Goal: Information Seeking & Learning: Find specific fact

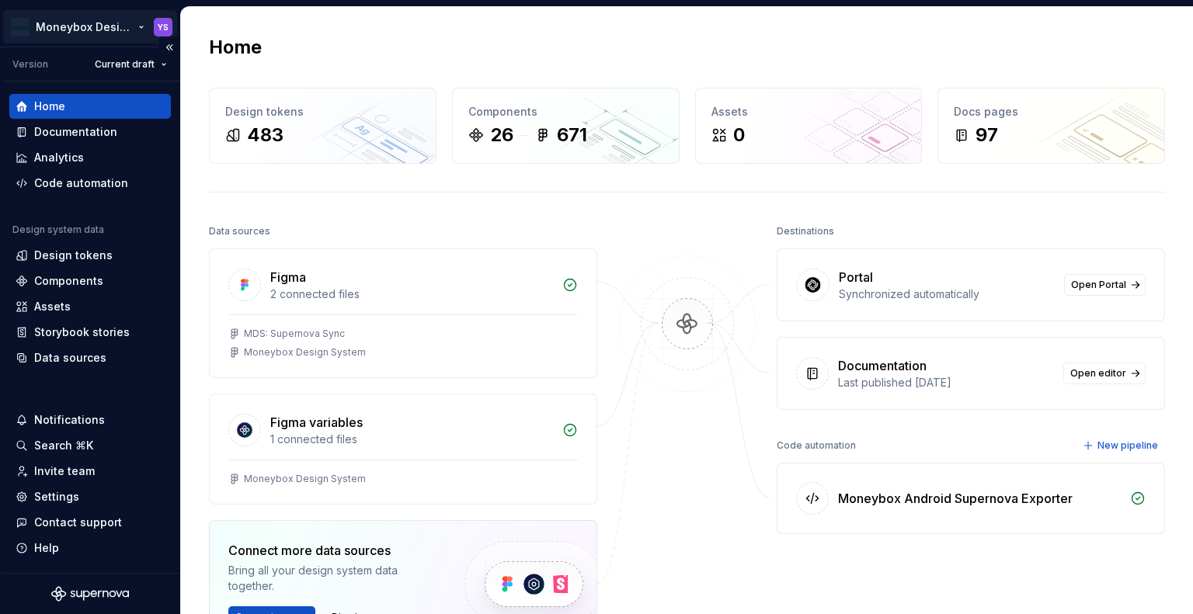
click at [120, 26] on html "Moneybox Design System YS Version Current draft Home Documentation Analytics Co…" at bounding box center [596, 307] width 1193 height 614
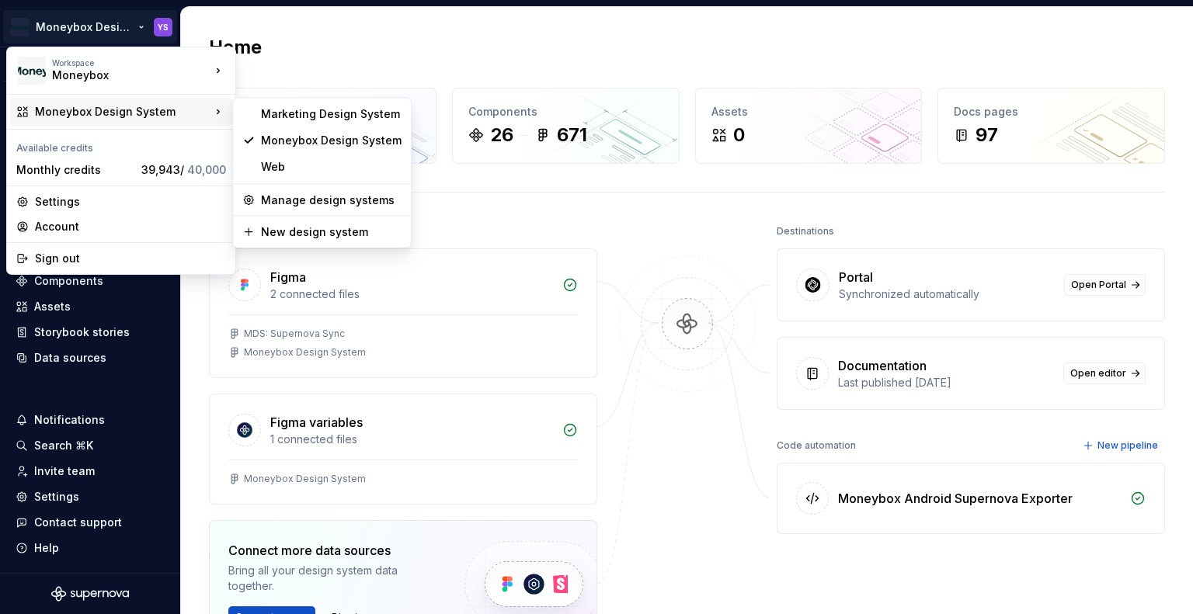
click at [364, 28] on html "Moneybox Design System YS Version Current draft Home Documentation Analytics Co…" at bounding box center [596, 307] width 1193 height 614
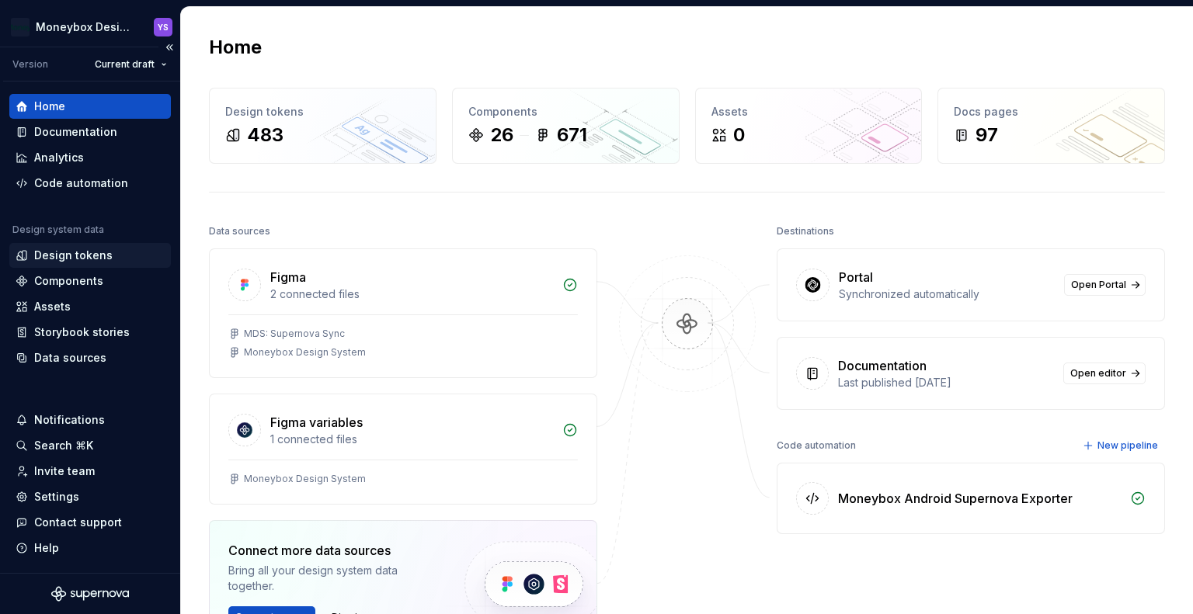
click at [95, 256] on div "Design tokens" at bounding box center [73, 256] width 78 height 16
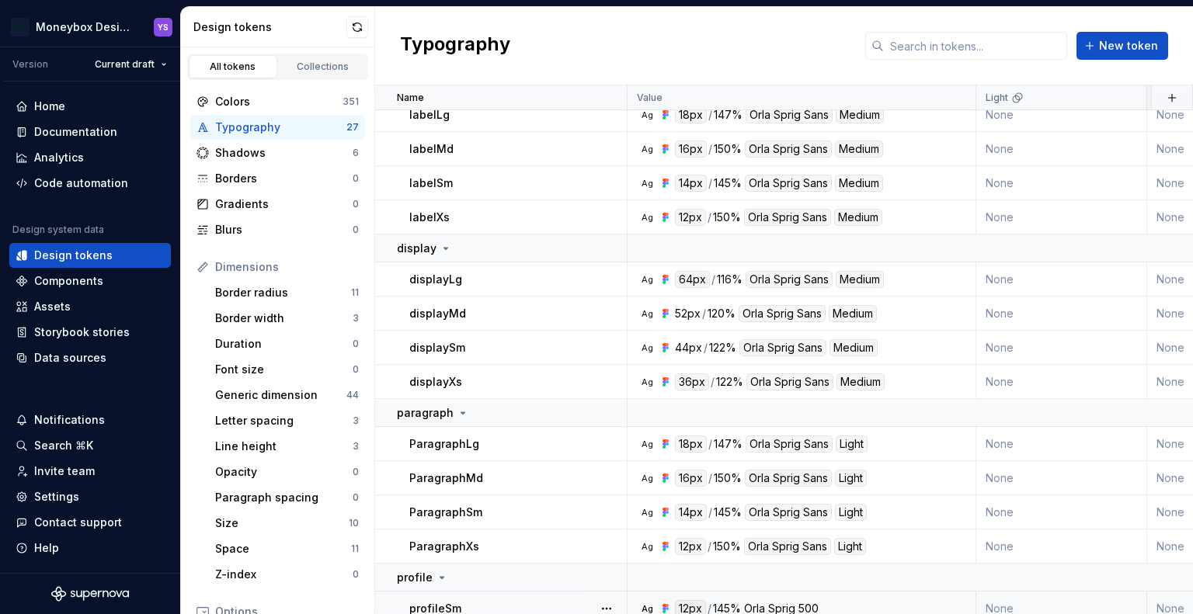
scroll to position [78, 0]
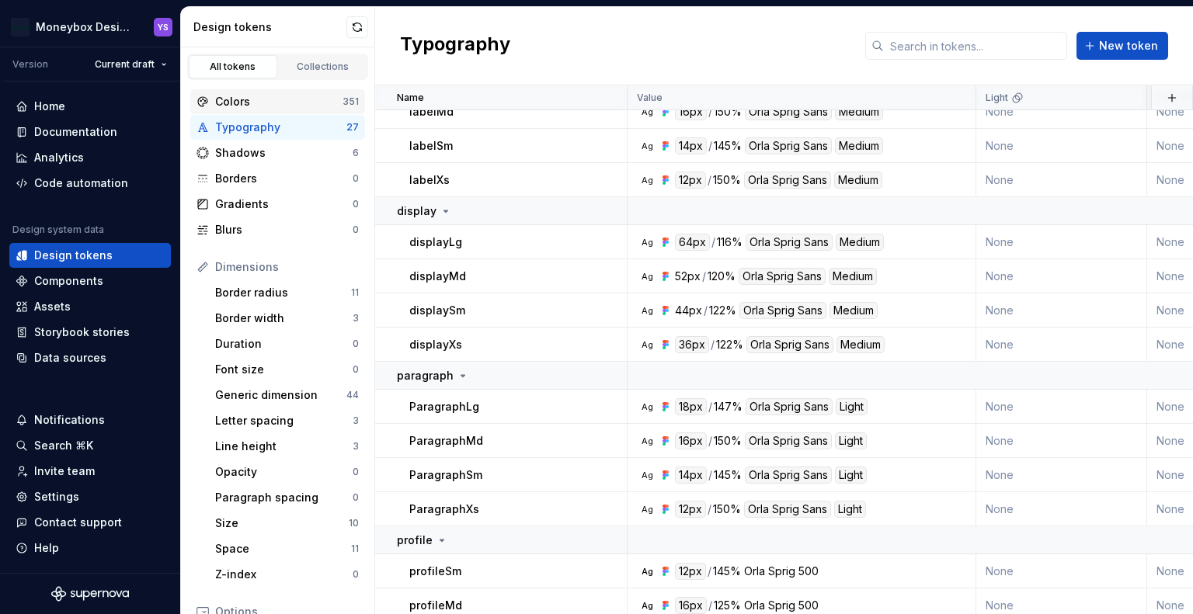
click at [259, 95] on div "Colors" at bounding box center [278, 102] width 127 height 16
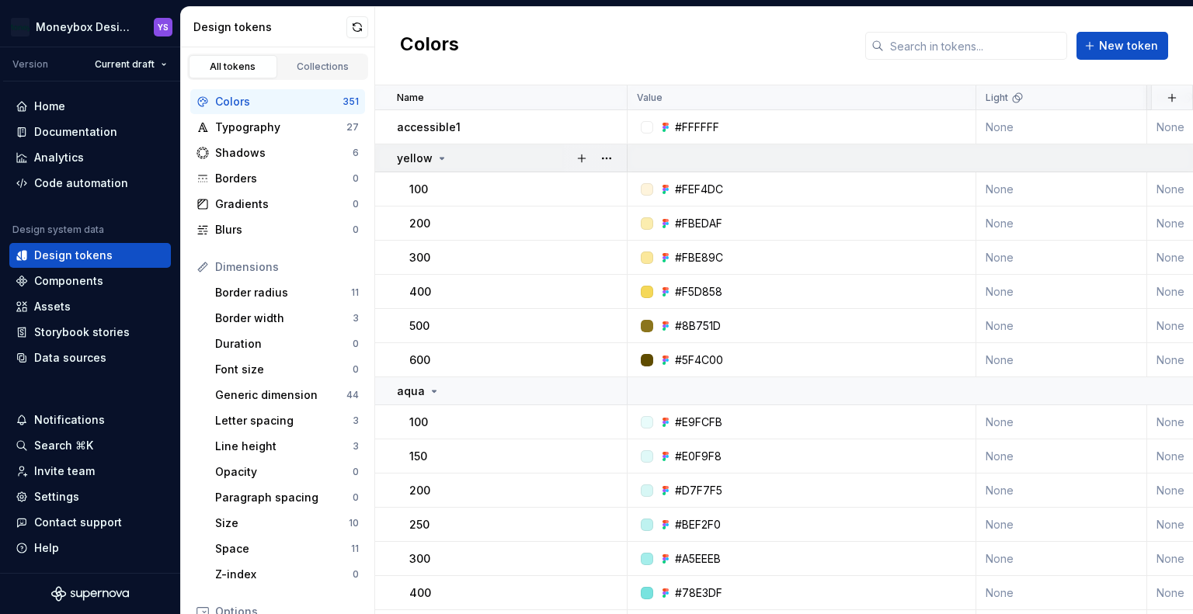
click at [463, 158] on div "yellow" at bounding box center [511, 159] width 229 height 16
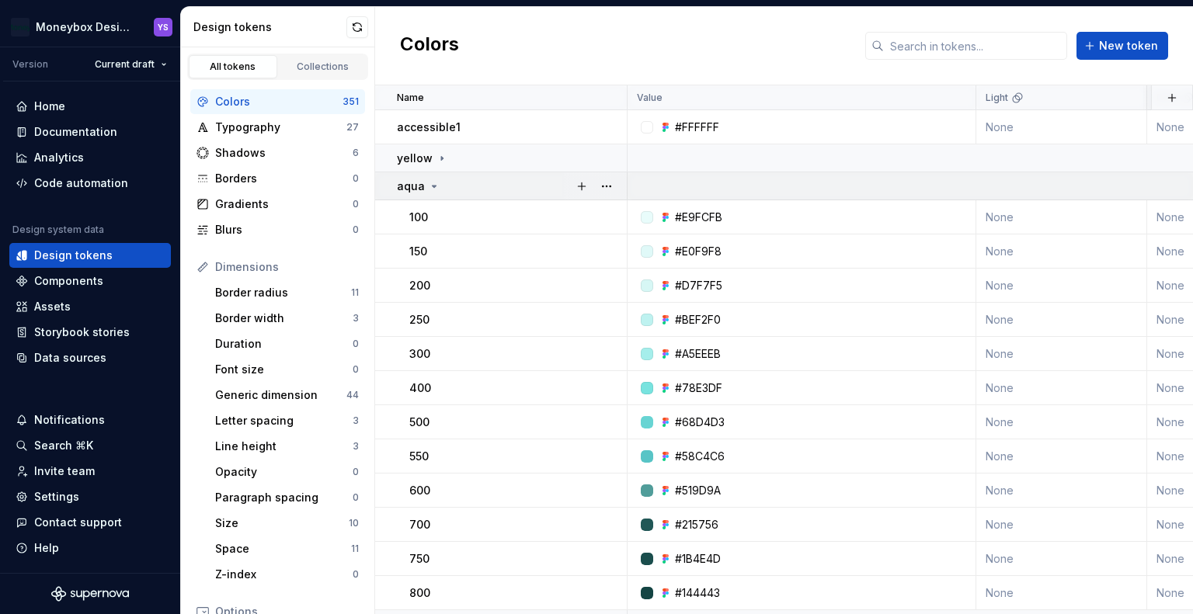
click at [463, 182] on div "aqua" at bounding box center [511, 187] width 229 height 16
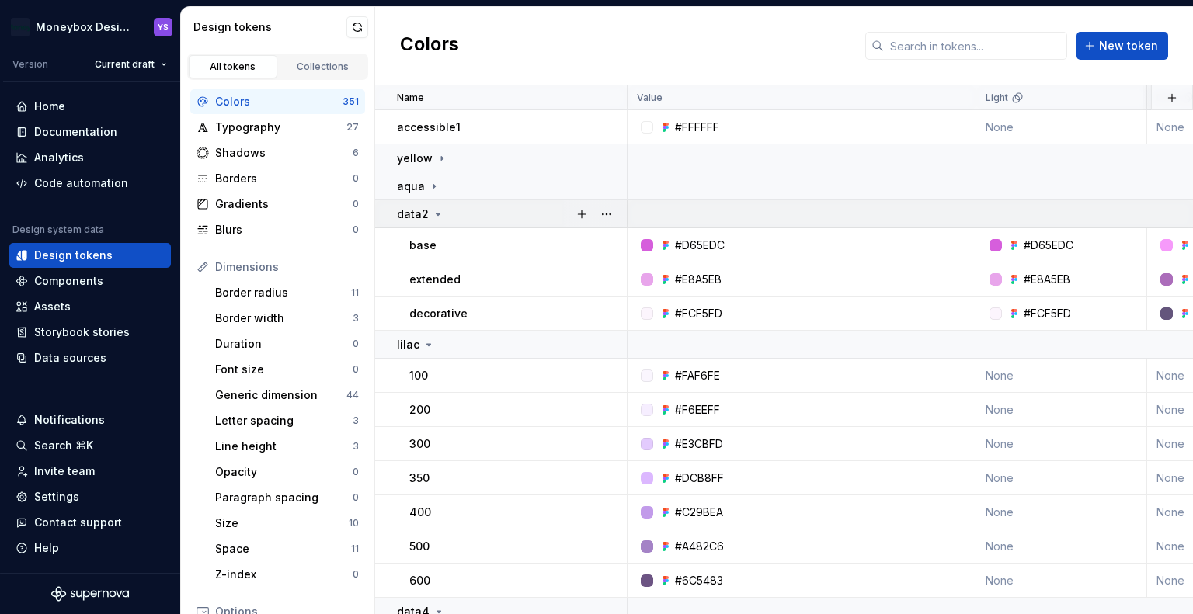
click at [461, 207] on div "data2" at bounding box center [511, 215] width 229 height 16
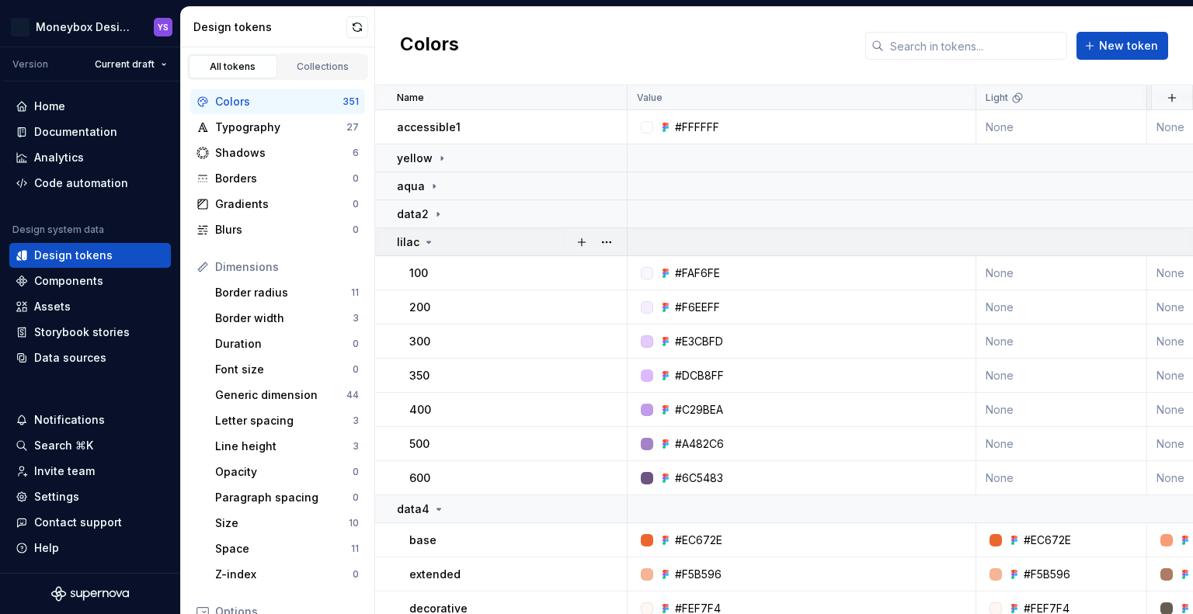
click at [461, 236] on div "lilac" at bounding box center [511, 243] width 229 height 16
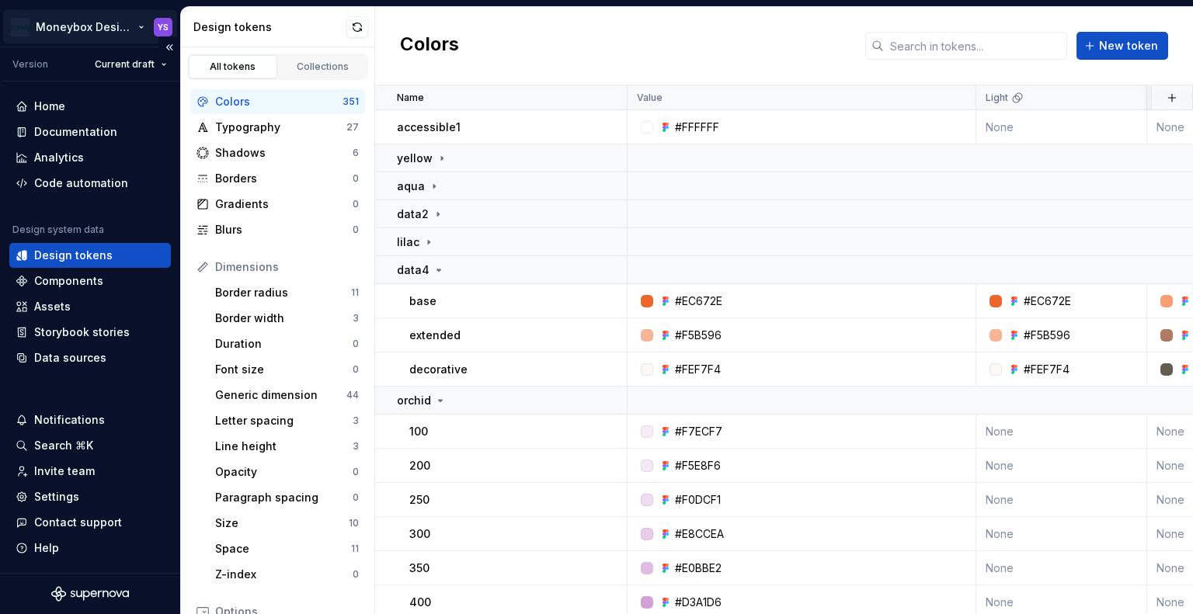
click at [106, 20] on html "Moneybox Design System YS Version Current draft Home Documentation Analytics Co…" at bounding box center [596, 307] width 1193 height 614
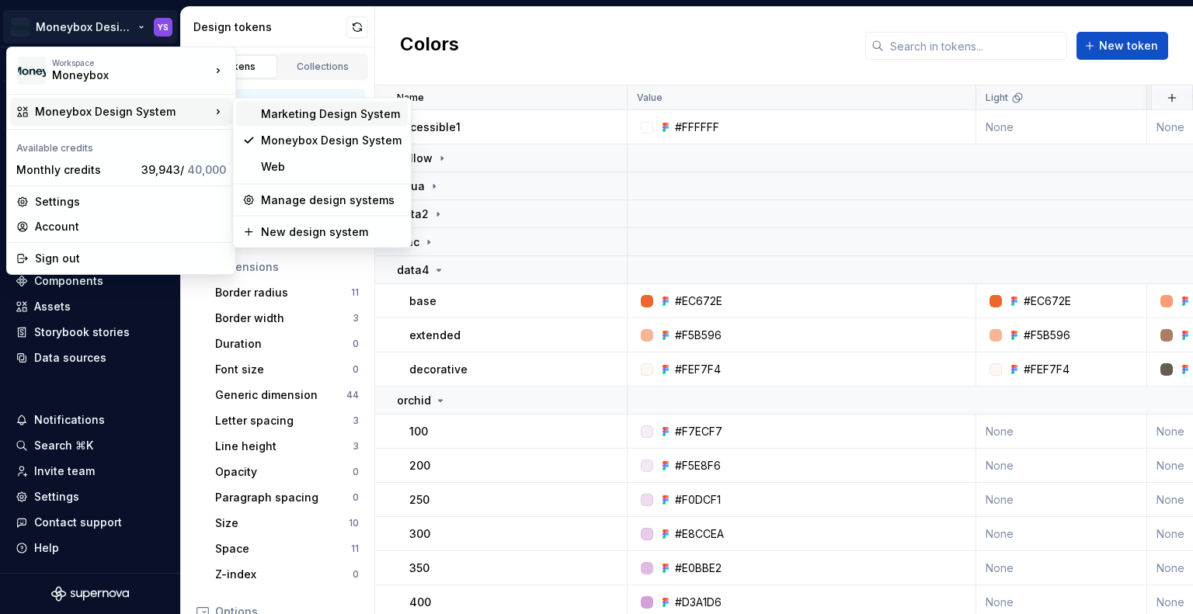
click at [270, 116] on div "Marketing Design System" at bounding box center [331, 114] width 141 height 16
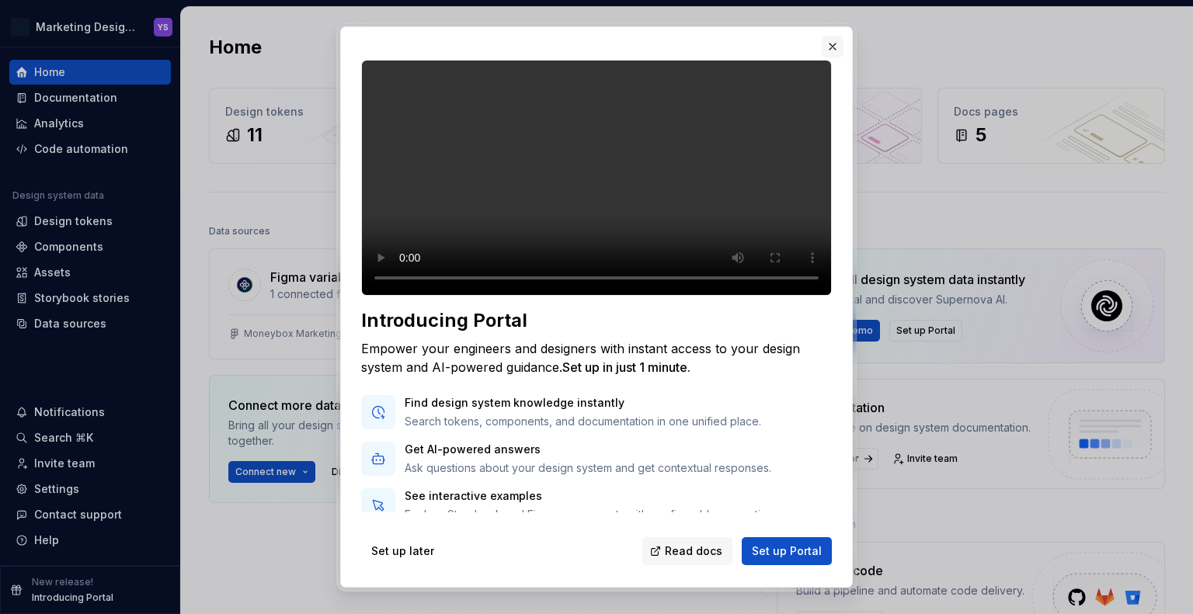
click at [829, 46] on button "button" at bounding box center [833, 47] width 22 height 22
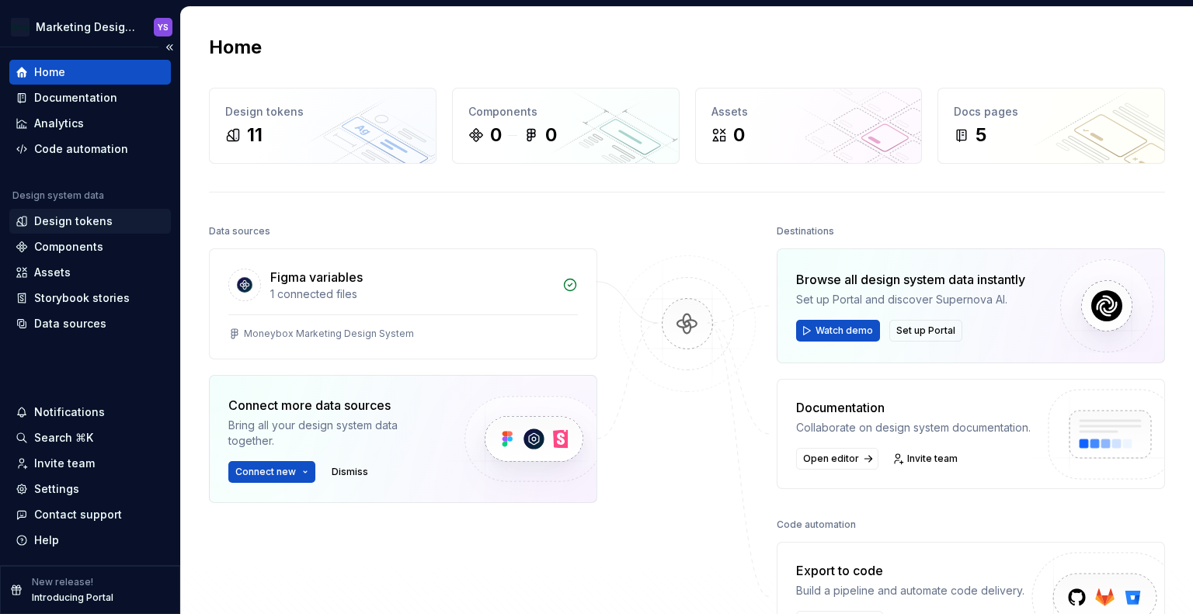
click at [96, 221] on div "Design tokens" at bounding box center [73, 222] width 78 height 16
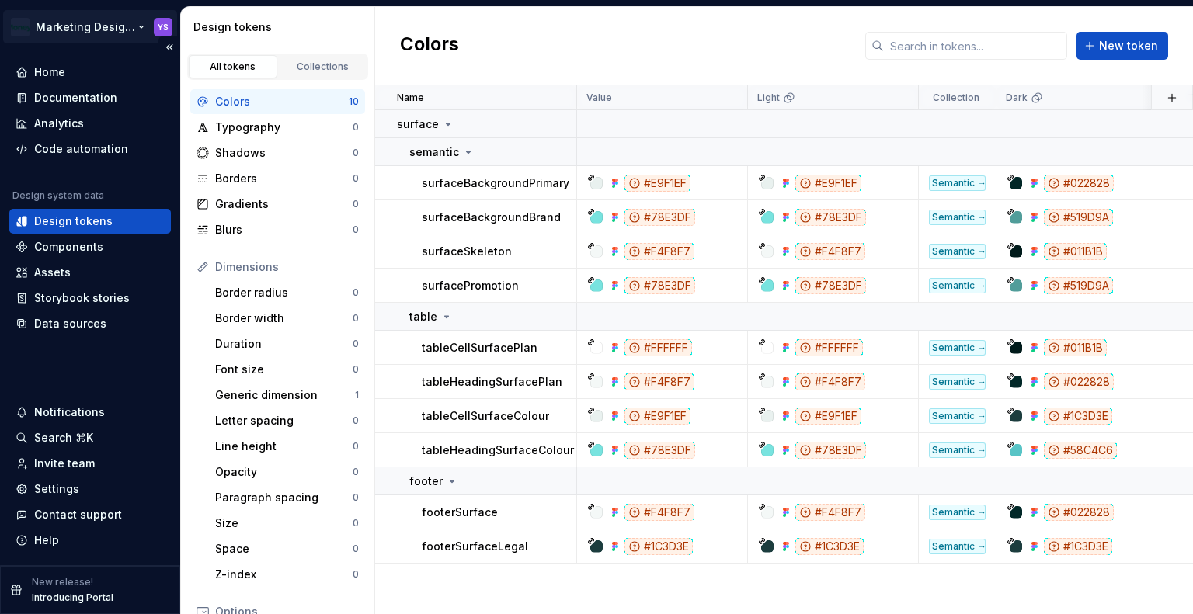
click at [97, 28] on html "Marketing Design System YS Home Documentation Analytics Code automation Design …" at bounding box center [596, 307] width 1193 height 614
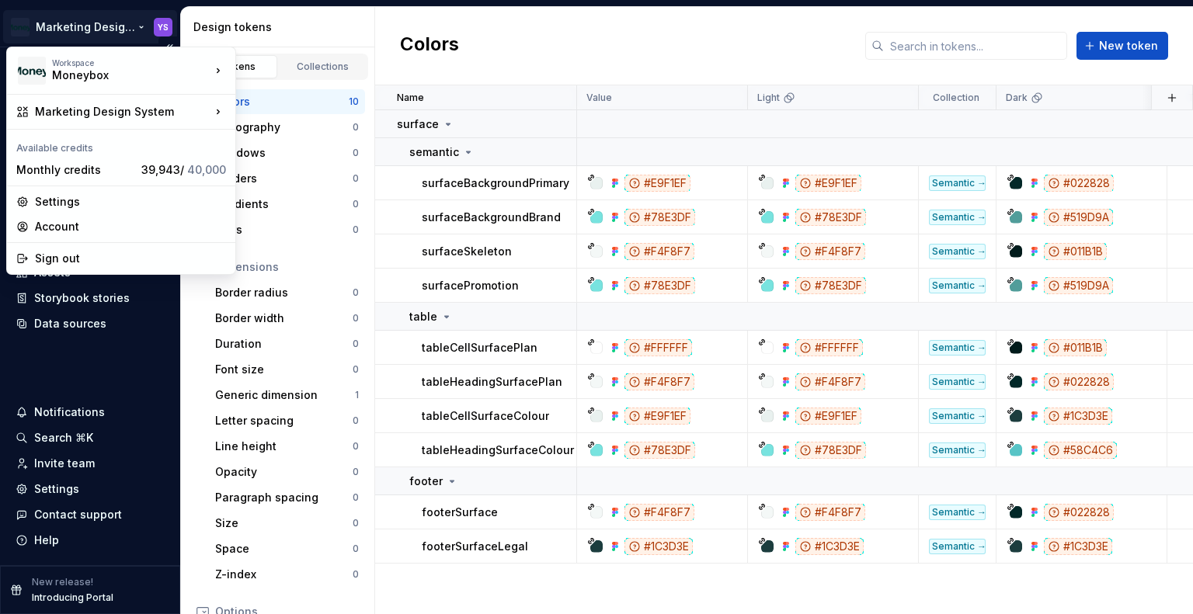
click at [97, 28] on html "Marketing Design System YS Home Documentation Analytics Code automation Design …" at bounding box center [596, 307] width 1193 height 614
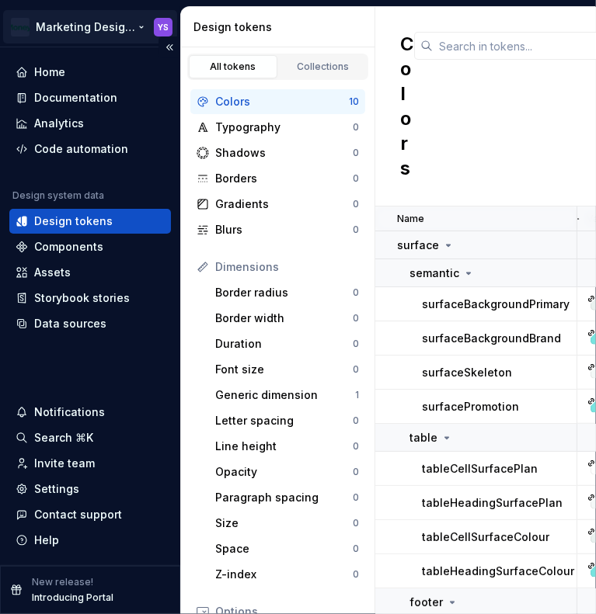
click at [96, 26] on html "Marketing Design System YS Home Documentation Analytics Code automation Design …" at bounding box center [298, 307] width 596 height 614
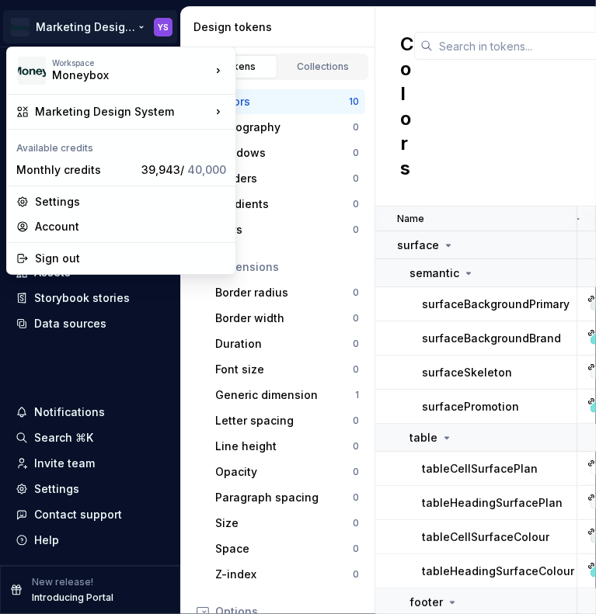
click at [320, 16] on html "Marketing Design System YS Home Documentation Analytics Code automation Design …" at bounding box center [298, 307] width 596 height 614
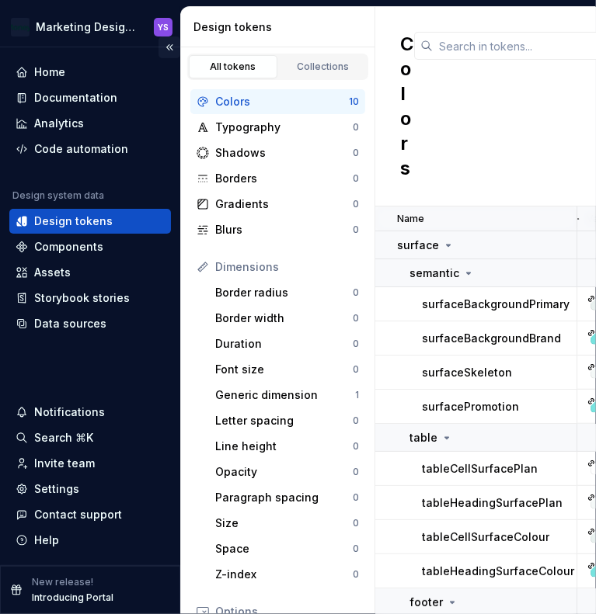
click at [173, 47] on button "Collapse sidebar" at bounding box center [169, 48] width 22 height 22
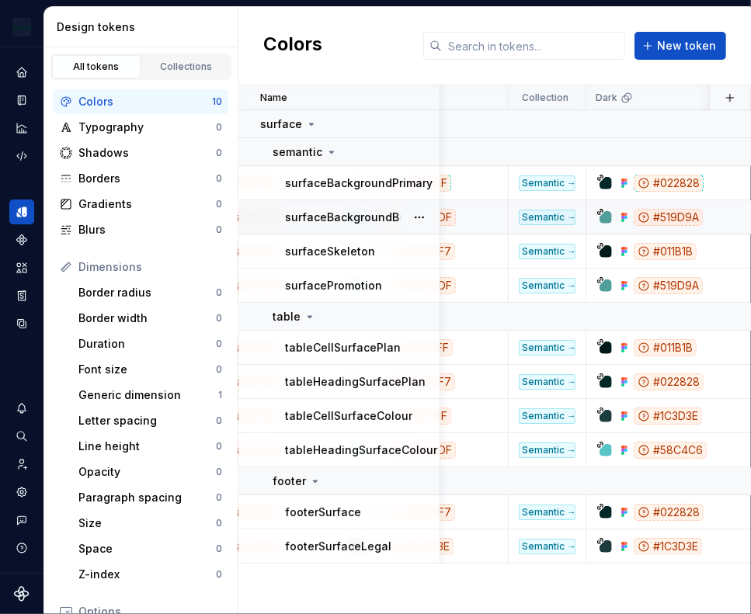
scroll to position [0, 311]
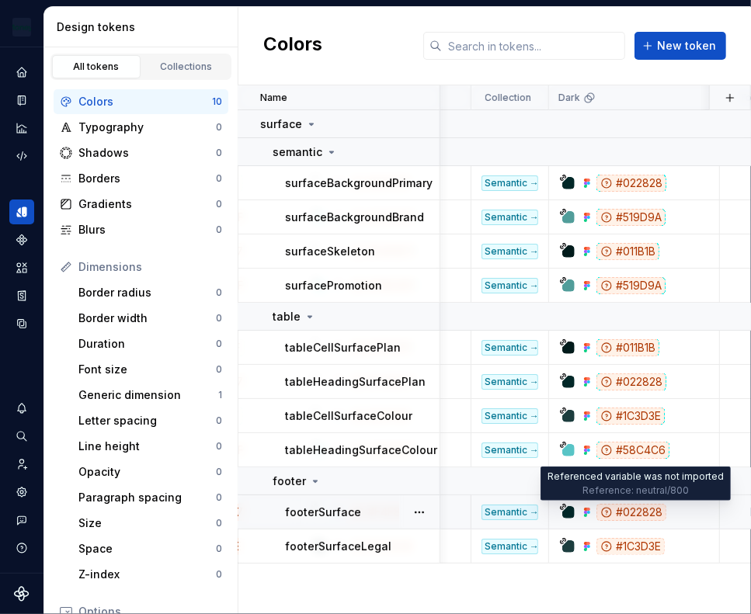
click at [634, 514] on div "#022828" at bounding box center [631, 512] width 70 height 17
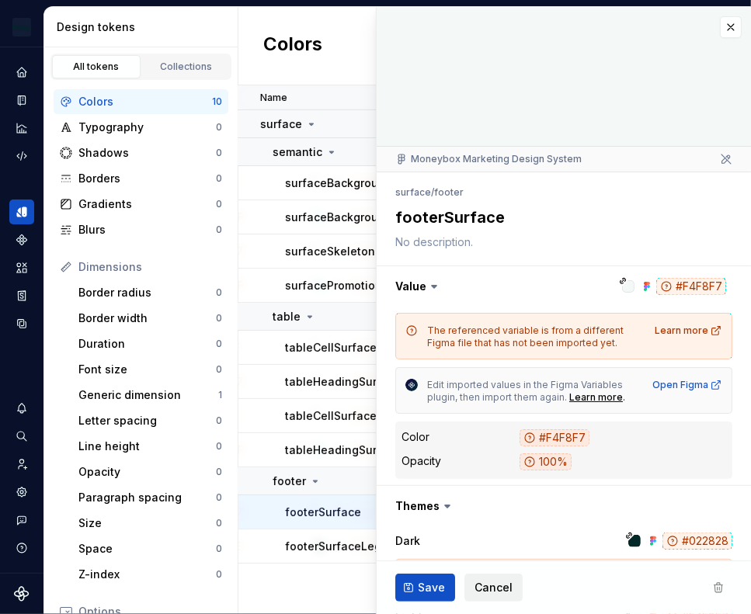
click at [493, 594] on span "Cancel" at bounding box center [494, 588] width 38 height 16
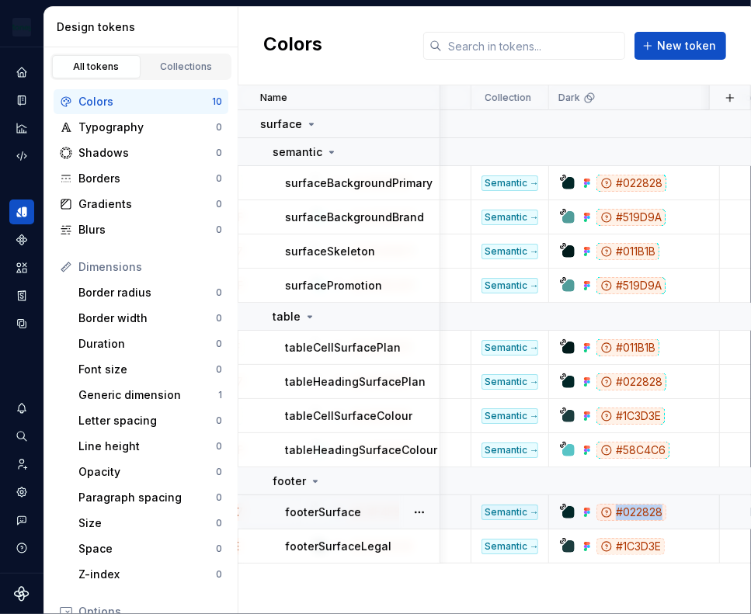
click at [678, 520] on td "#022828" at bounding box center [634, 512] width 171 height 34
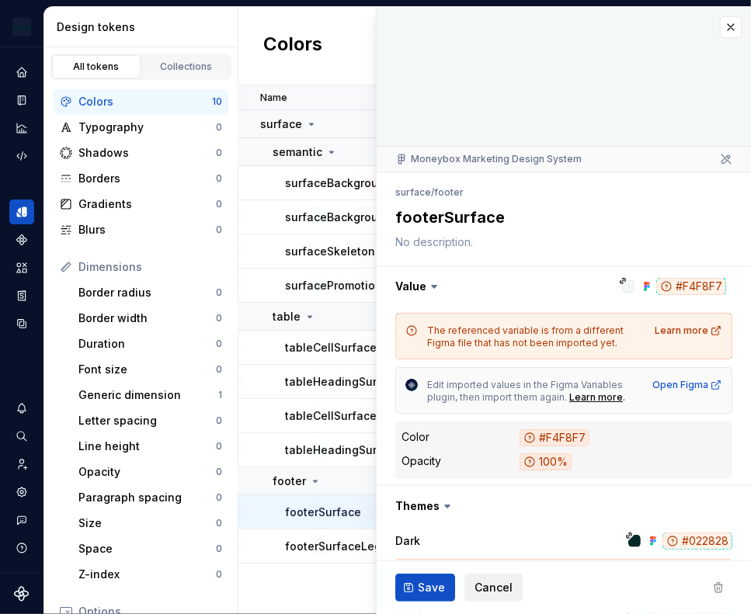
click at [498, 580] on span "Cancel" at bounding box center [494, 588] width 38 height 16
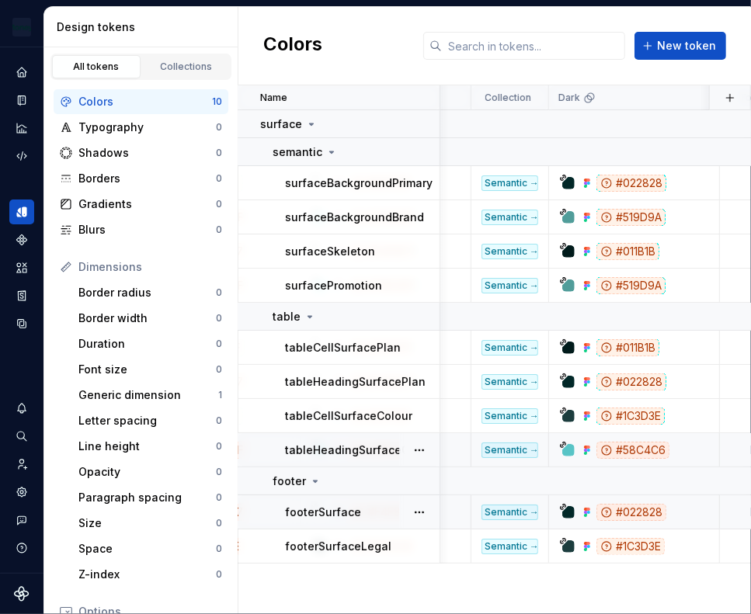
scroll to position [0, 311]
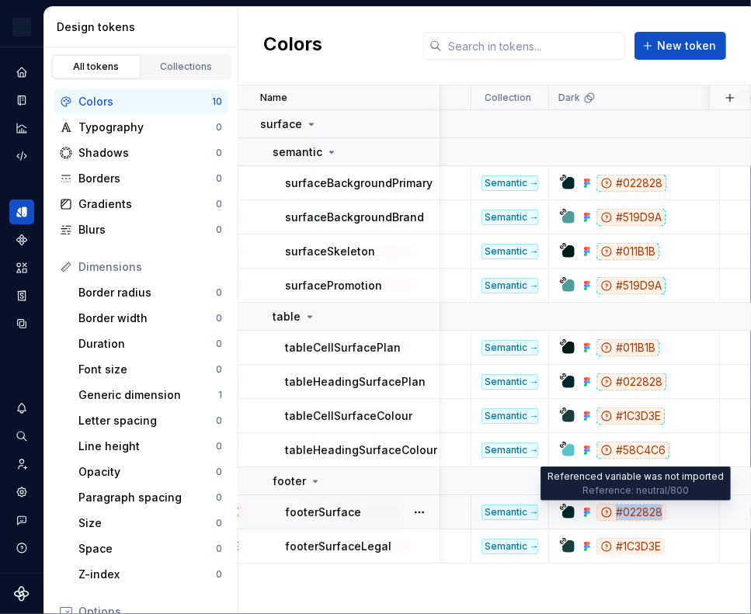
drag, startPoint x: 669, startPoint y: 509, endPoint x: 661, endPoint y: 516, distance: 11.0
click at [661, 516] on div "#022828" at bounding box center [638, 512] width 159 height 17
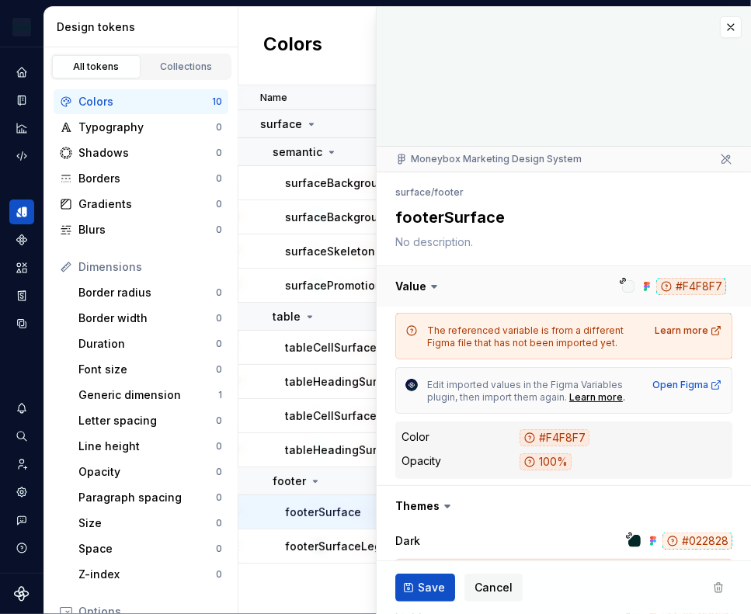
click at [696, 288] on button "button" at bounding box center [564, 286] width 374 height 40
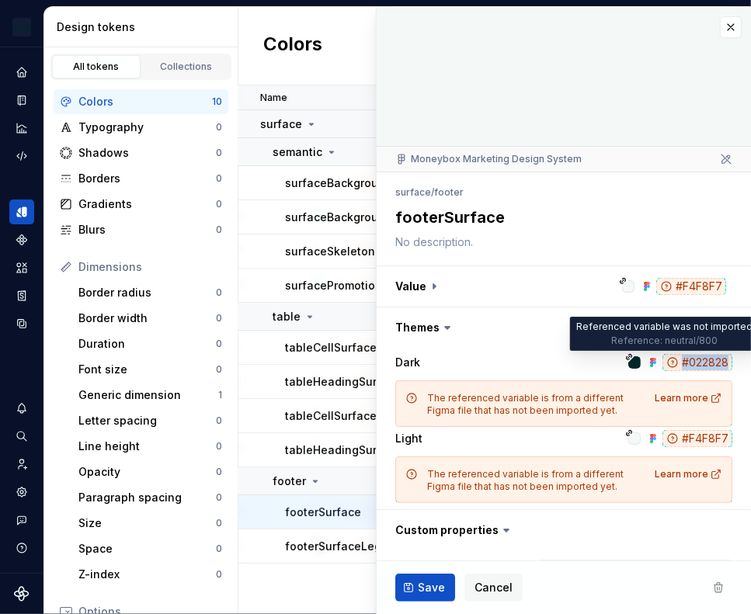
drag, startPoint x: 671, startPoint y: 363, endPoint x: 716, endPoint y: 362, distance: 45.1
click at [716, 362] on div "#022828" at bounding box center [697, 362] width 70 height 17
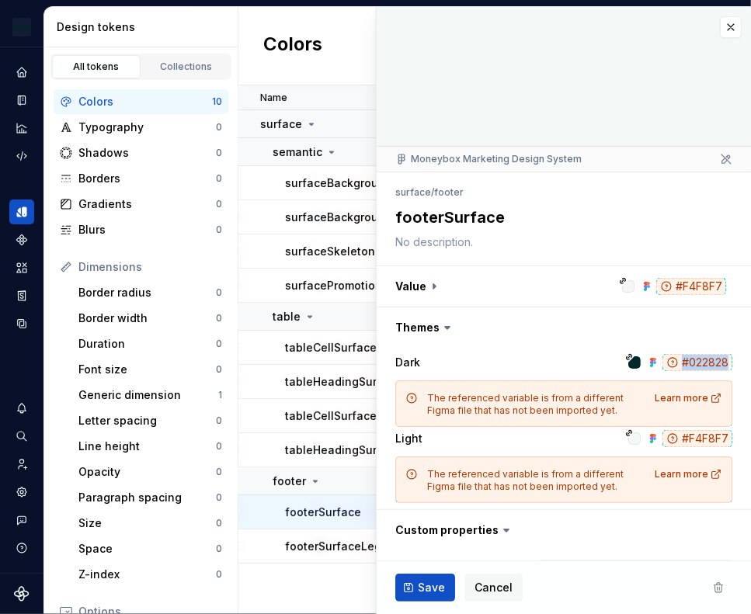
copy div "#022828"
click at [492, 589] on span "Cancel" at bounding box center [494, 588] width 38 height 16
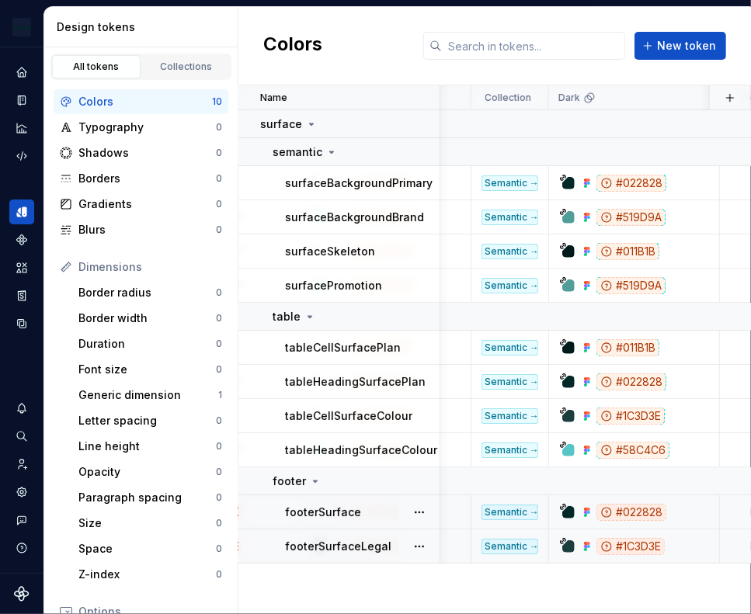
click at [665, 545] on div "#1C3D3E" at bounding box center [630, 546] width 68 height 17
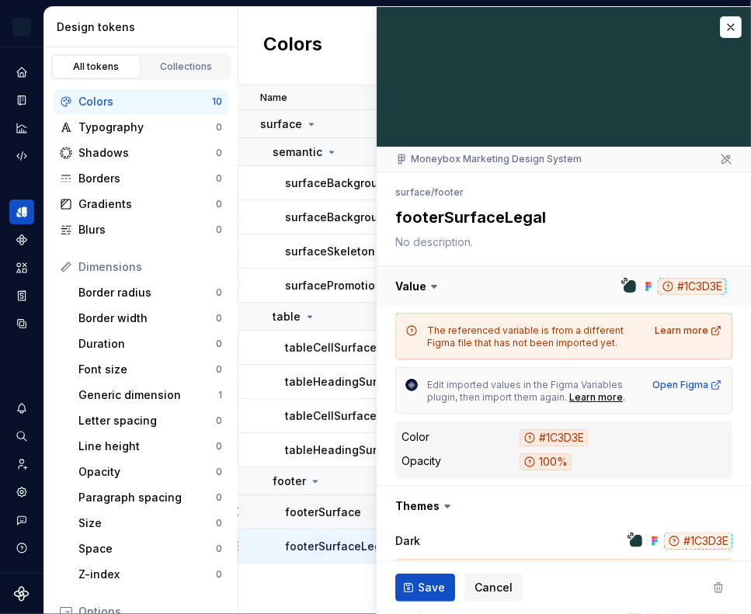
drag, startPoint x: 720, startPoint y: 284, endPoint x: 667, endPoint y: 288, distance: 53.0
click at [667, 288] on button "button" at bounding box center [564, 286] width 374 height 40
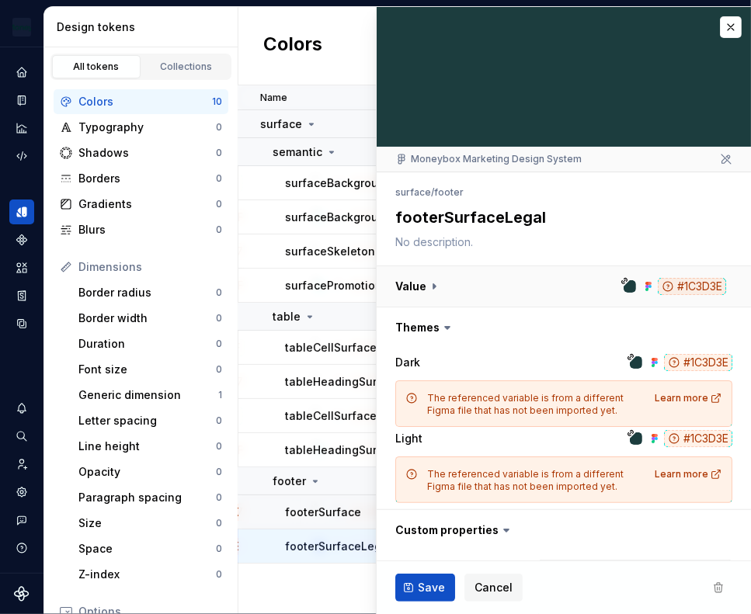
drag, startPoint x: 727, startPoint y: 285, endPoint x: 674, endPoint y: 290, distance: 53.0
click at [674, 290] on button "button" at bounding box center [564, 286] width 374 height 40
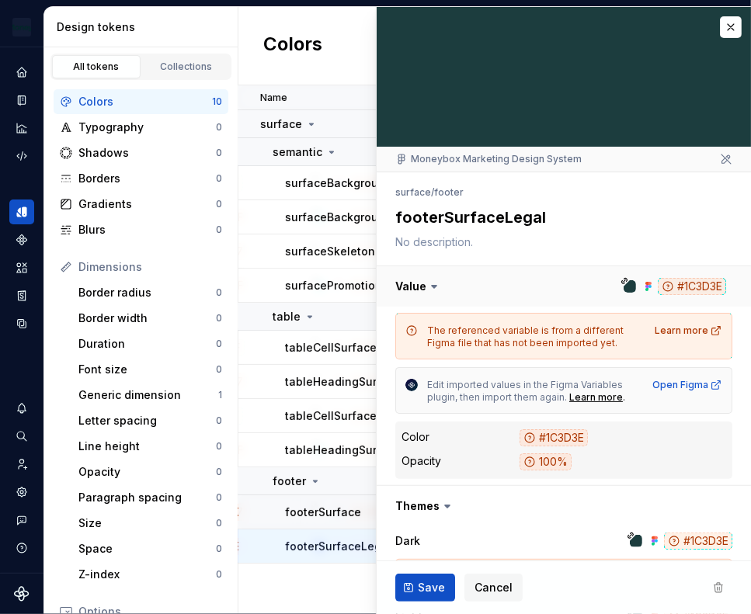
click at [653, 293] on button "button" at bounding box center [564, 286] width 374 height 40
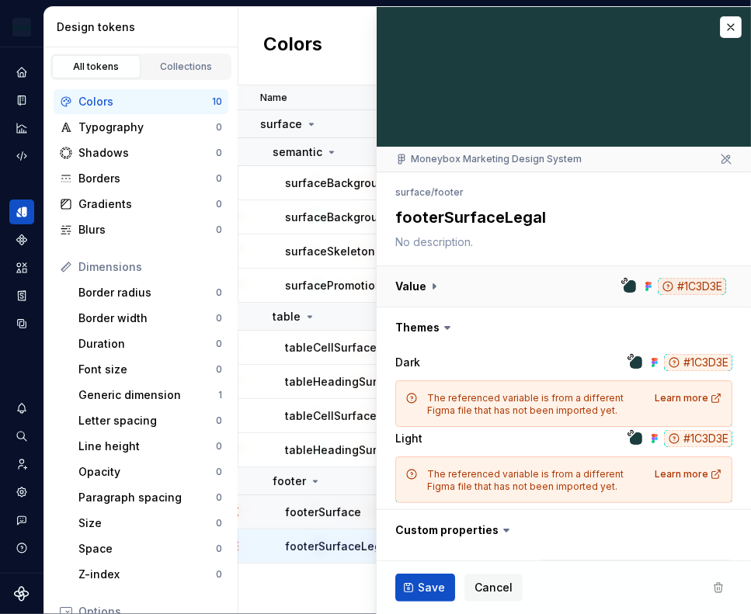
drag, startPoint x: 659, startPoint y: 297, endPoint x: 708, endPoint y: 283, distance: 50.7
click at [708, 283] on button "button" at bounding box center [564, 286] width 374 height 40
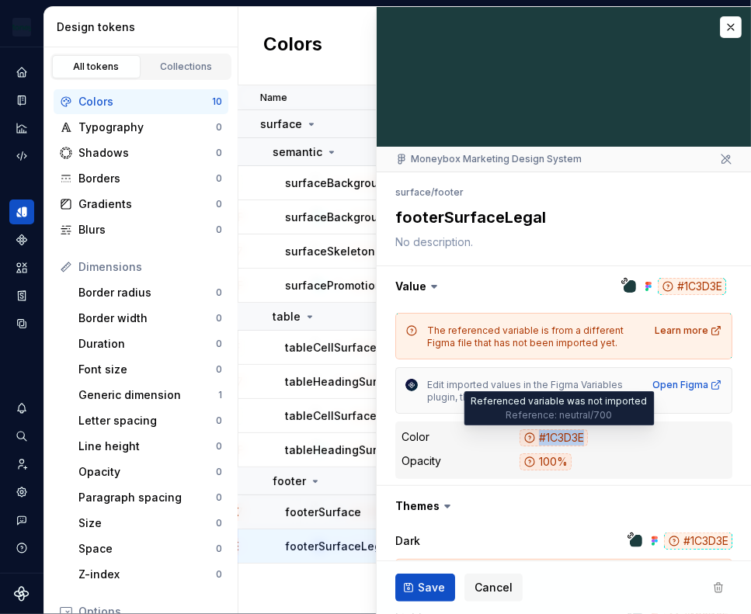
drag, startPoint x: 619, startPoint y: 436, endPoint x: 537, endPoint y: 439, distance: 81.6
click at [537, 439] on dd "#1C3D3E" at bounding box center [623, 438] width 207 height 18
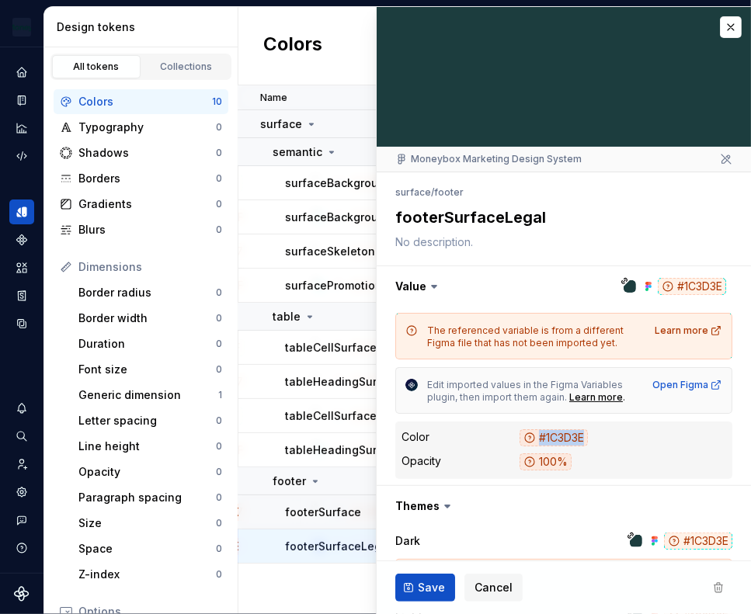
copy div "#1C3D3E"
click at [720, 30] on button "button" at bounding box center [731, 27] width 22 height 22
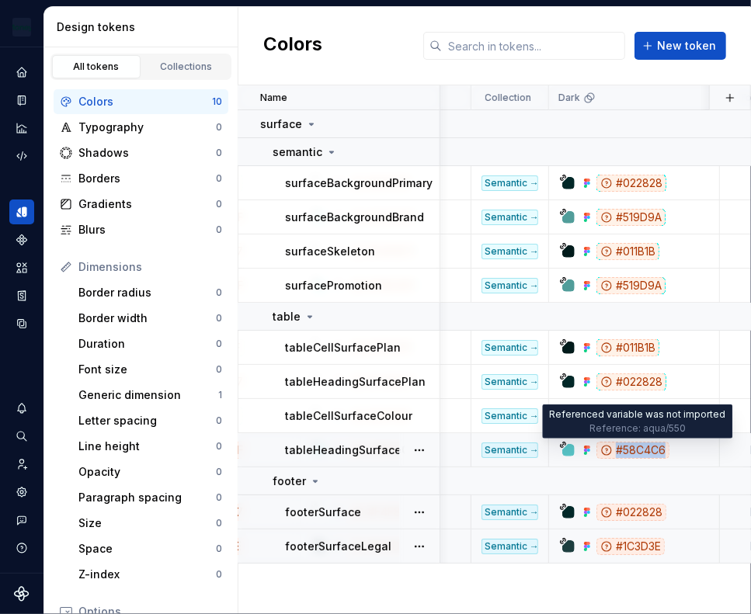
drag, startPoint x: 676, startPoint y: 448, endPoint x: 664, endPoint y: 454, distance: 13.9
click at [664, 454] on div "#58C4C6" at bounding box center [638, 450] width 159 height 17
type textarea "*"
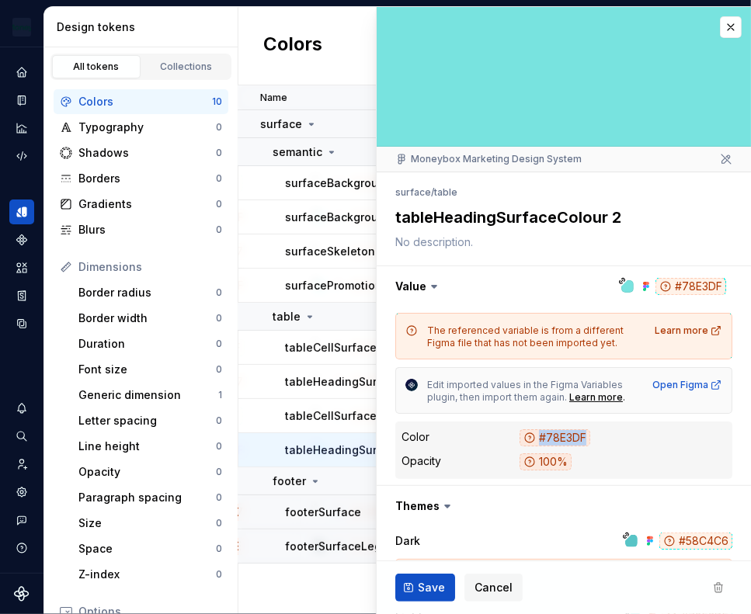
drag, startPoint x: 621, startPoint y: 442, endPoint x: 506, endPoint y: 437, distance: 115.0
click at [506, 437] on div "Color #78E3DF" at bounding box center [564, 438] width 325 height 21
copy div "#78E3DF"
click at [720, 33] on button "button" at bounding box center [731, 27] width 22 height 22
